Goal: Task Accomplishment & Management: Manage account settings

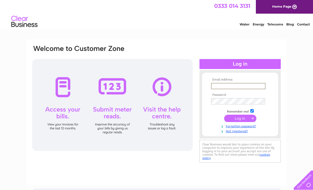
type input "[EMAIL_ADDRESS][DOMAIN_NAME]"
click at [240, 119] on input "submit" at bounding box center [240, 118] width 32 height 7
click at [247, 124] on link "Forgotten password?" at bounding box center [241, 125] width 60 height 5
type input "[EMAIL_ADDRESS][DOMAIN_NAME]"
click at [249, 120] on input "submit" at bounding box center [240, 117] width 32 height 7
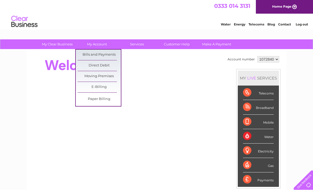
click at [110, 55] on link "Bills and Payments" at bounding box center [99, 55] width 43 height 10
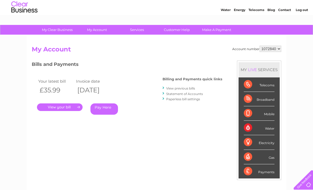
scroll to position [34, 0]
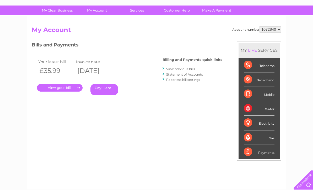
click at [187, 69] on link "View previous bills" at bounding box center [180, 69] width 29 height 4
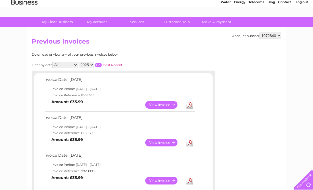
scroll to position [22, 0]
click at [167, 140] on link "View" at bounding box center [164, 143] width 39 height 8
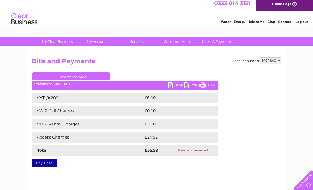
scroll to position [3, 0]
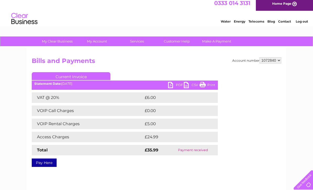
click at [177, 86] on link "PDF" at bounding box center [176, 86] width 16 height 8
